Goal: Find specific page/section: Find specific page/section

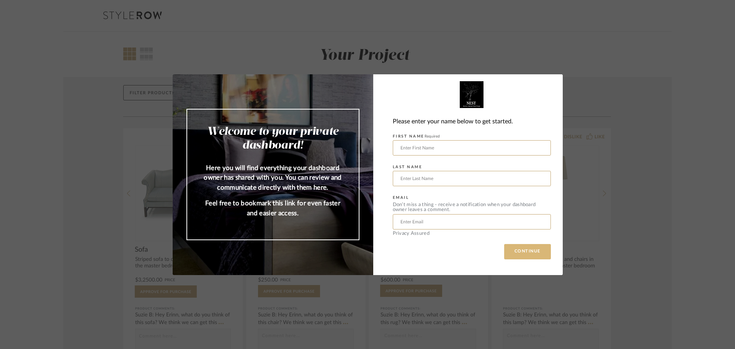
click at [524, 254] on button "CONTINUE" at bounding box center [527, 251] width 47 height 15
click at [442, 148] on input "text" at bounding box center [472, 147] width 158 height 15
type input "Aeron"
type input "[PERSON_NAME]"
click at [517, 256] on button "CONTINUE" at bounding box center [527, 251] width 47 height 15
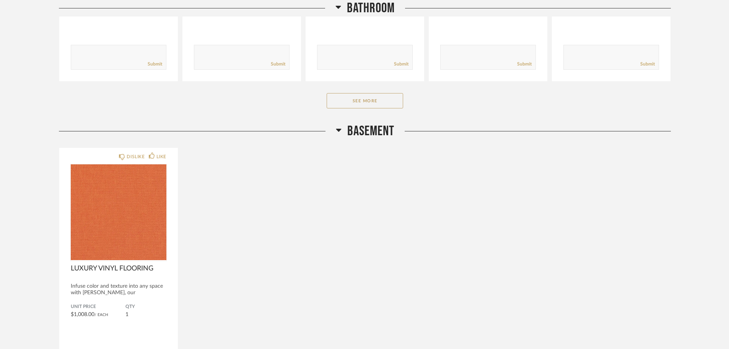
scroll to position [650, 0]
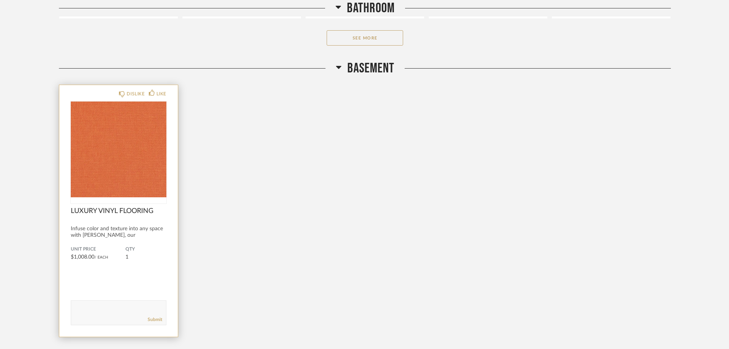
click at [101, 200] on div at bounding box center [119, 152] width 96 height 102
click at [114, 212] on span "LUXURY VINYL FLOORING" at bounding box center [119, 211] width 96 height 8
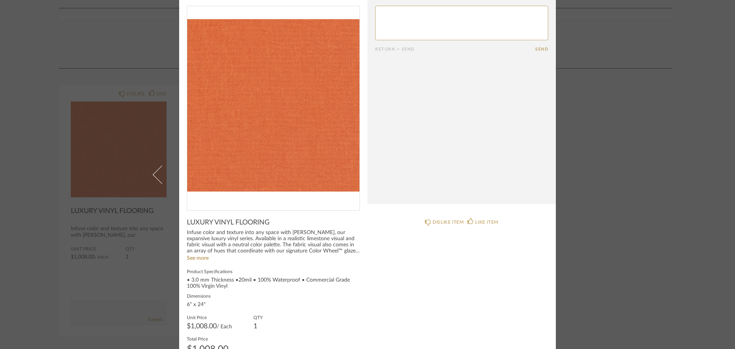
scroll to position [41, 0]
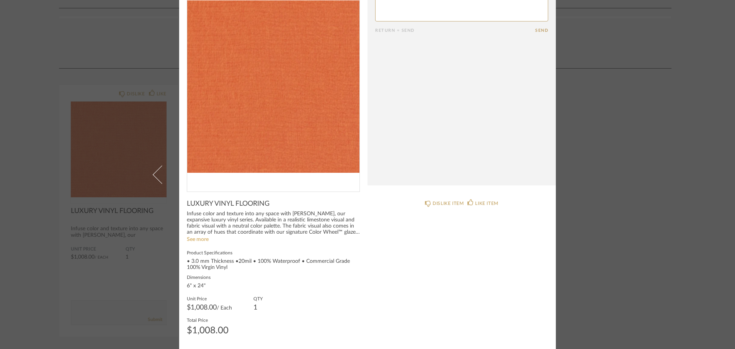
click at [191, 241] on link "See more" at bounding box center [198, 238] width 22 height 5
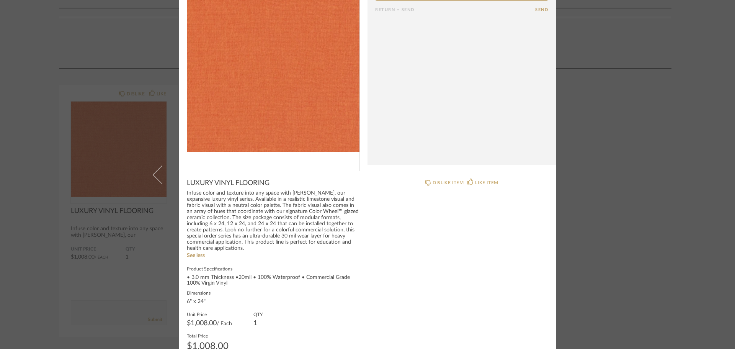
scroll to position [71, 0]
